Goal: Complete application form

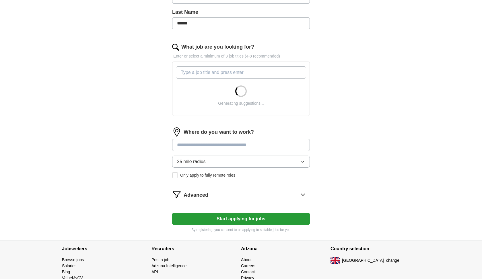
scroll to position [136, 0]
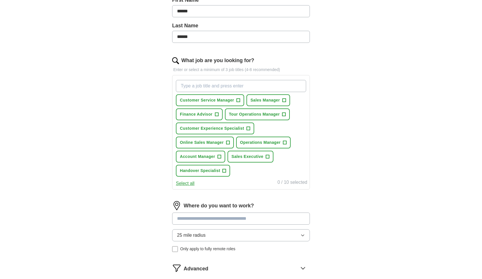
click at [239, 102] on span "+" at bounding box center [238, 100] width 3 height 5
click at [285, 143] on span "+" at bounding box center [284, 142] width 3 height 5
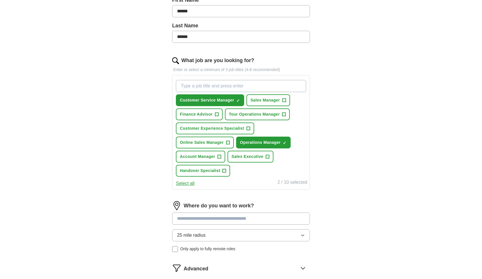
click at [281, 114] on button "Tour Operations Manager +" at bounding box center [257, 114] width 65 height 12
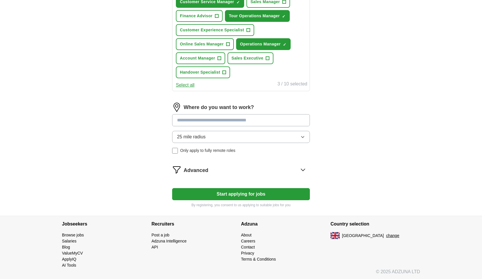
scroll to position [236, 0]
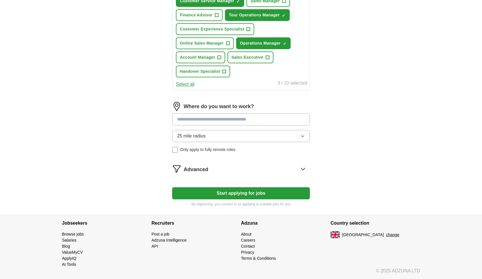
click at [227, 120] on input at bounding box center [241, 119] width 138 height 12
click at [174, 150] on div "25 mile radius Only apply to fully remote roles" at bounding box center [241, 141] width 138 height 23
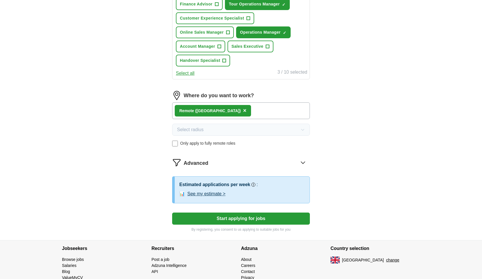
scroll to position [250, 0]
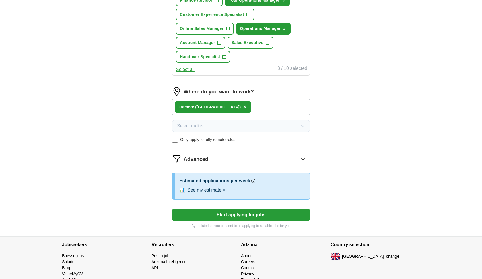
click at [215, 160] on div "Advanced" at bounding box center [247, 158] width 126 height 9
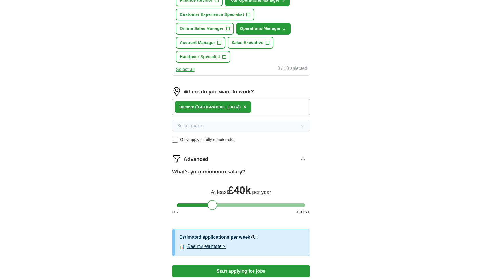
drag, startPoint x: 182, startPoint y: 204, endPoint x: 213, endPoint y: 211, distance: 31.8
click at [213, 211] on div "What's your minimum salary? At least £ 40k per year £ 0 k £ 100 k+" at bounding box center [241, 194] width 138 height 52
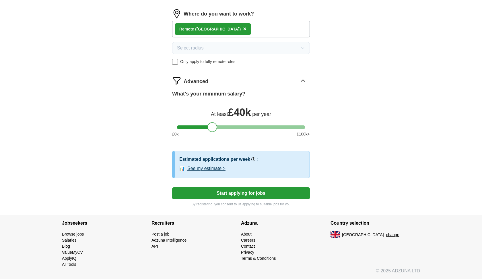
click at [193, 191] on button "Start applying for jobs" at bounding box center [241, 193] width 138 height 12
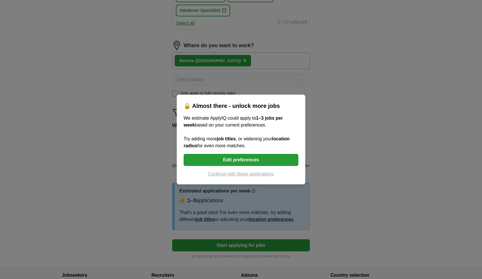
click at [199, 164] on button "Edit preferences" at bounding box center [241, 160] width 115 height 12
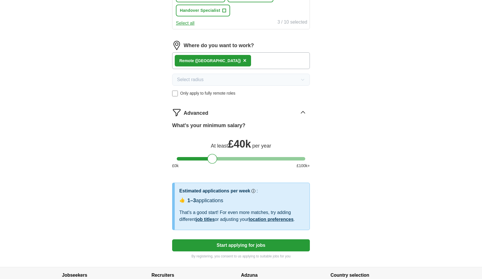
click at [231, 244] on button "Start applying for jobs" at bounding box center [241, 245] width 138 height 12
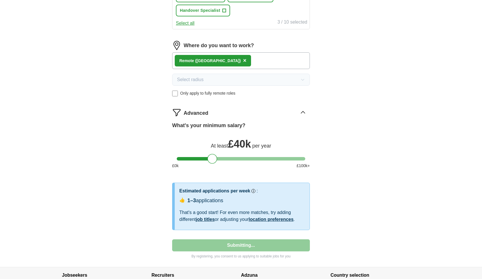
select select "**"
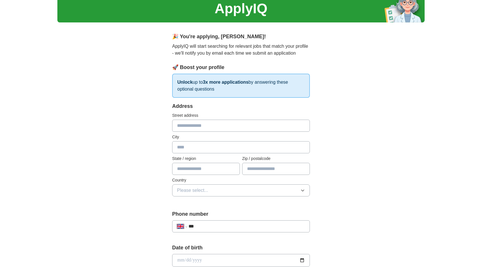
scroll to position [26, 0]
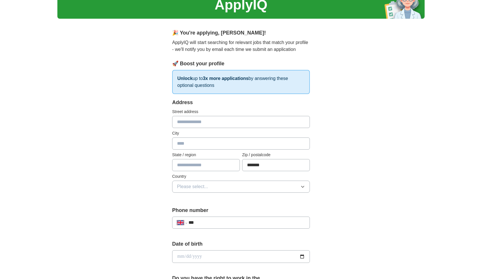
type input "*******"
click at [298, 217] on div "**********" at bounding box center [241, 222] width 138 height 12
type input "**********"
click at [268, 256] on input "date" at bounding box center [241, 256] width 138 height 13
type input "**********"
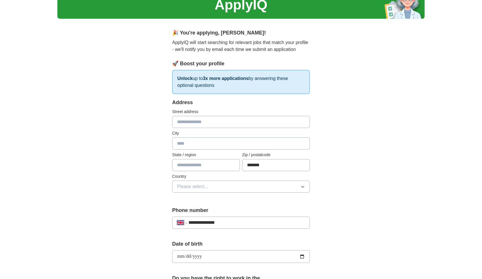
click at [123, 244] on div "**********" at bounding box center [241, 248] width 368 height 515
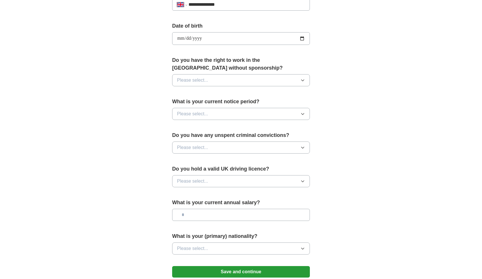
scroll to position [244, 0]
click at [212, 80] on button "Please select..." at bounding box center [241, 80] width 138 height 12
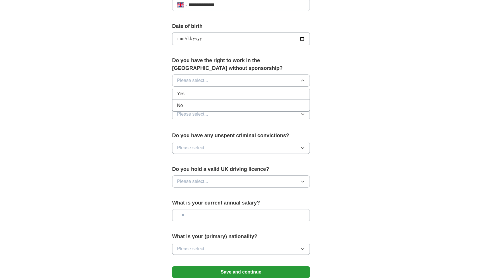
click at [208, 95] on div "Yes" at bounding box center [241, 93] width 128 height 7
click at [205, 119] on button "Please select..." at bounding box center [241, 114] width 138 height 12
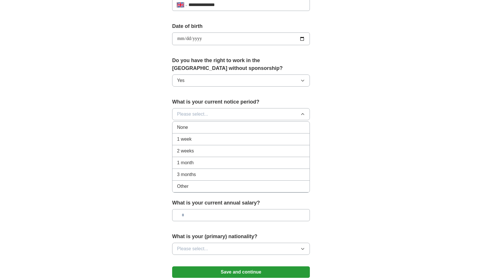
click at [202, 160] on div "1 month" at bounding box center [241, 162] width 128 height 7
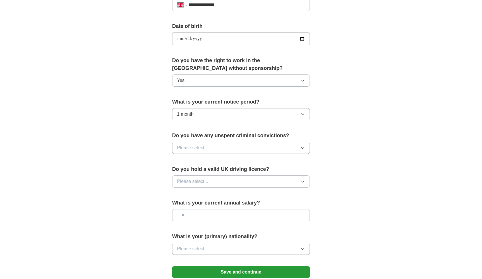
click at [200, 149] on span "Please select..." at bounding box center [192, 147] width 31 height 7
click at [199, 175] on div "No" at bounding box center [241, 172] width 128 height 7
click at [199, 182] on span "Please select..." at bounding box center [192, 181] width 31 height 7
click at [199, 192] on div "Yes" at bounding box center [241, 194] width 128 height 7
click at [209, 217] on input "text" at bounding box center [241, 215] width 138 height 12
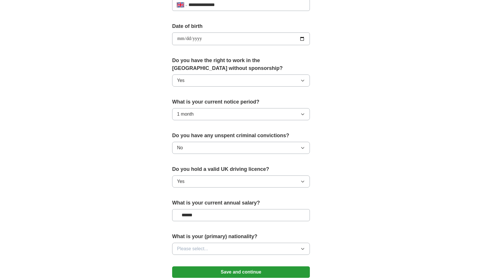
type input "*******"
click at [185, 245] on button "Please select..." at bounding box center [241, 248] width 138 height 12
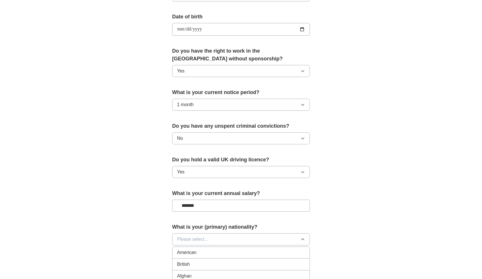
scroll to position [253, 0]
click at [185, 263] on span "British" at bounding box center [183, 264] width 13 height 7
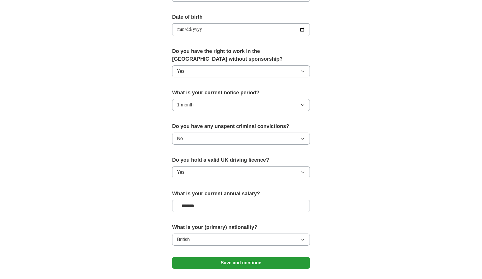
click at [199, 262] on button "Save and continue" at bounding box center [241, 262] width 138 height 11
